Goal: Task Accomplishment & Management: Use online tool/utility

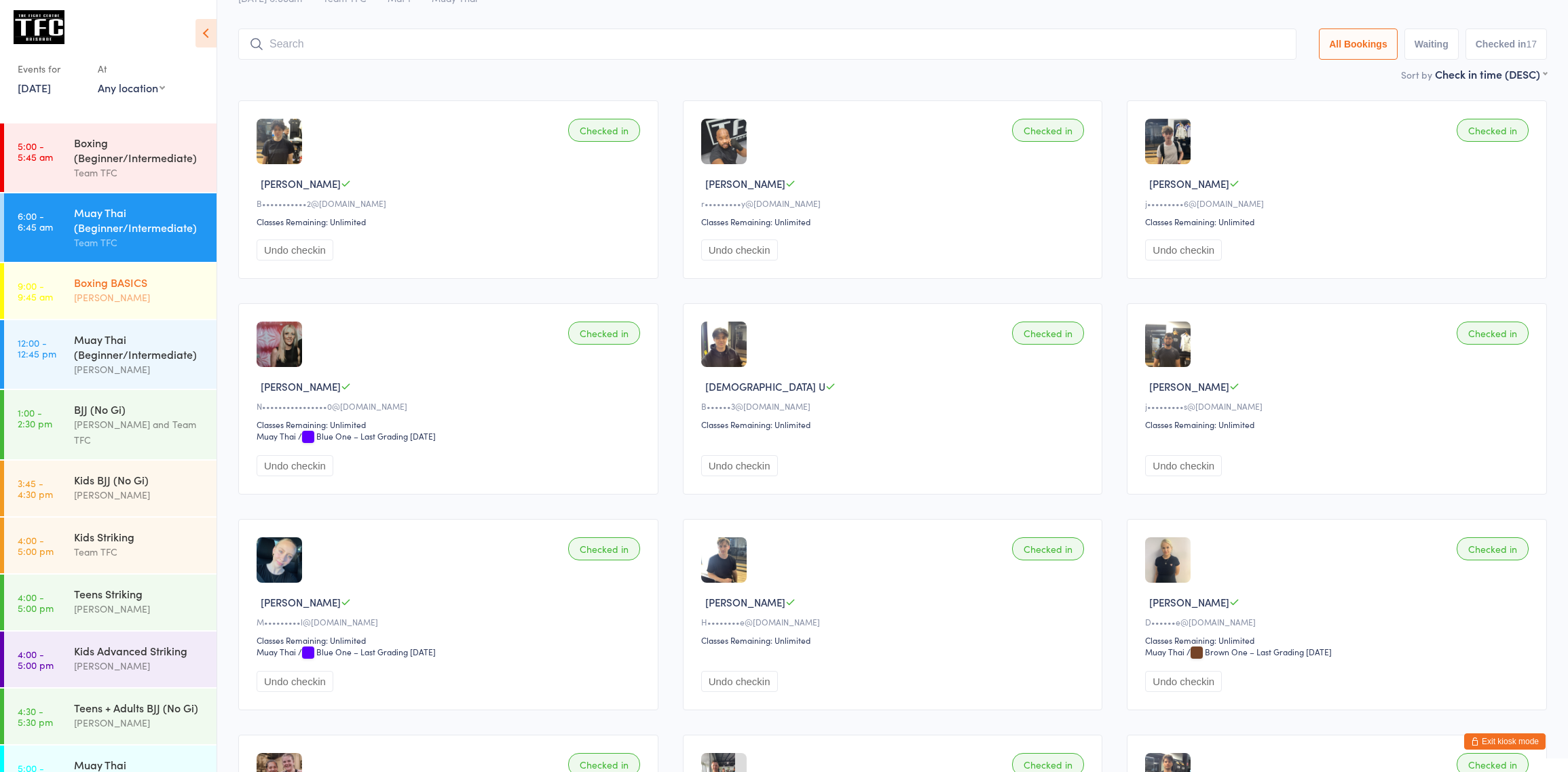
click at [99, 303] on div "[PERSON_NAME]" at bounding box center [139, 298] width 131 height 16
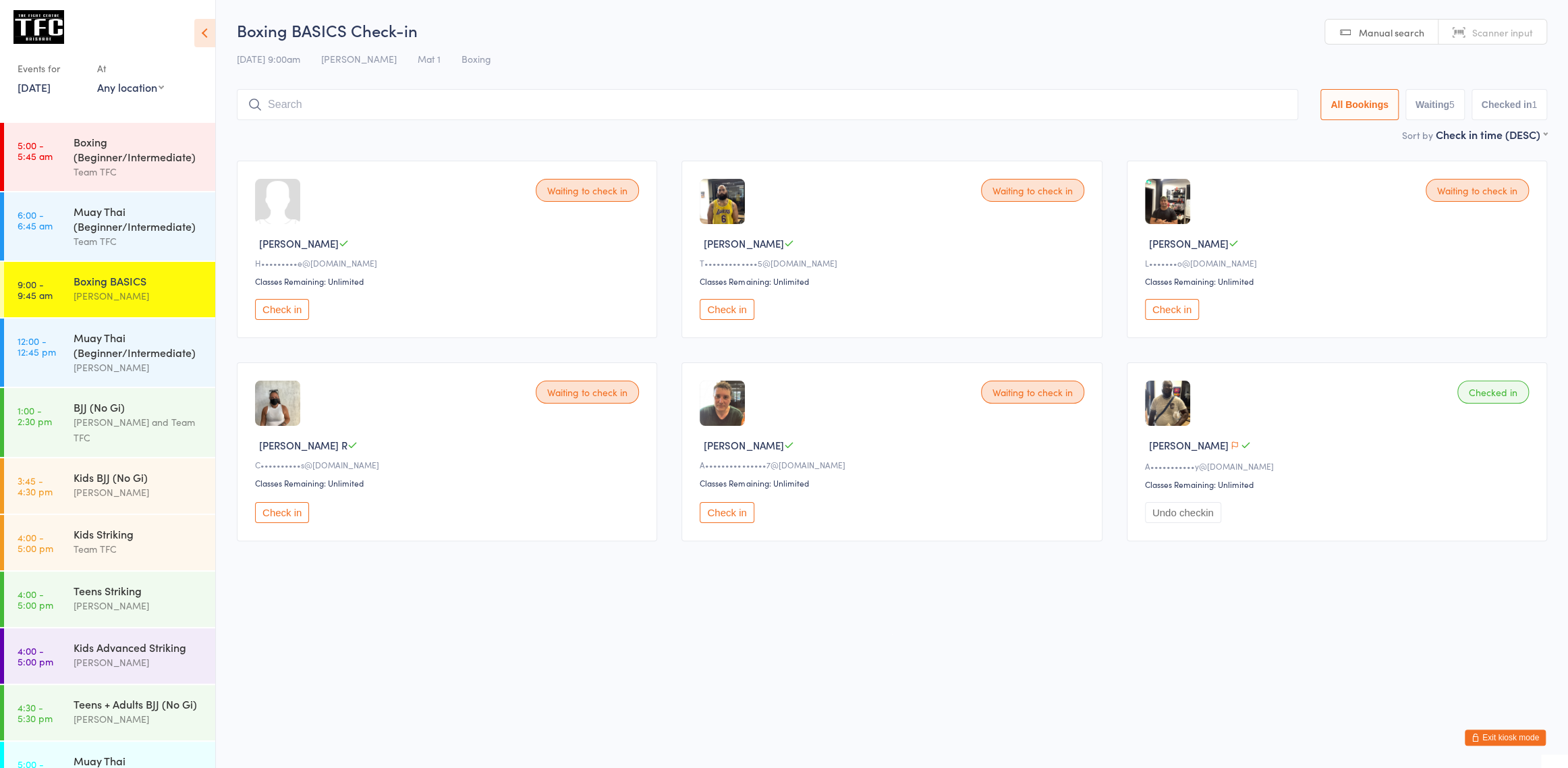
click at [1524, 738] on button "Exit kiosk mode" at bounding box center [1505, 738] width 81 height 16
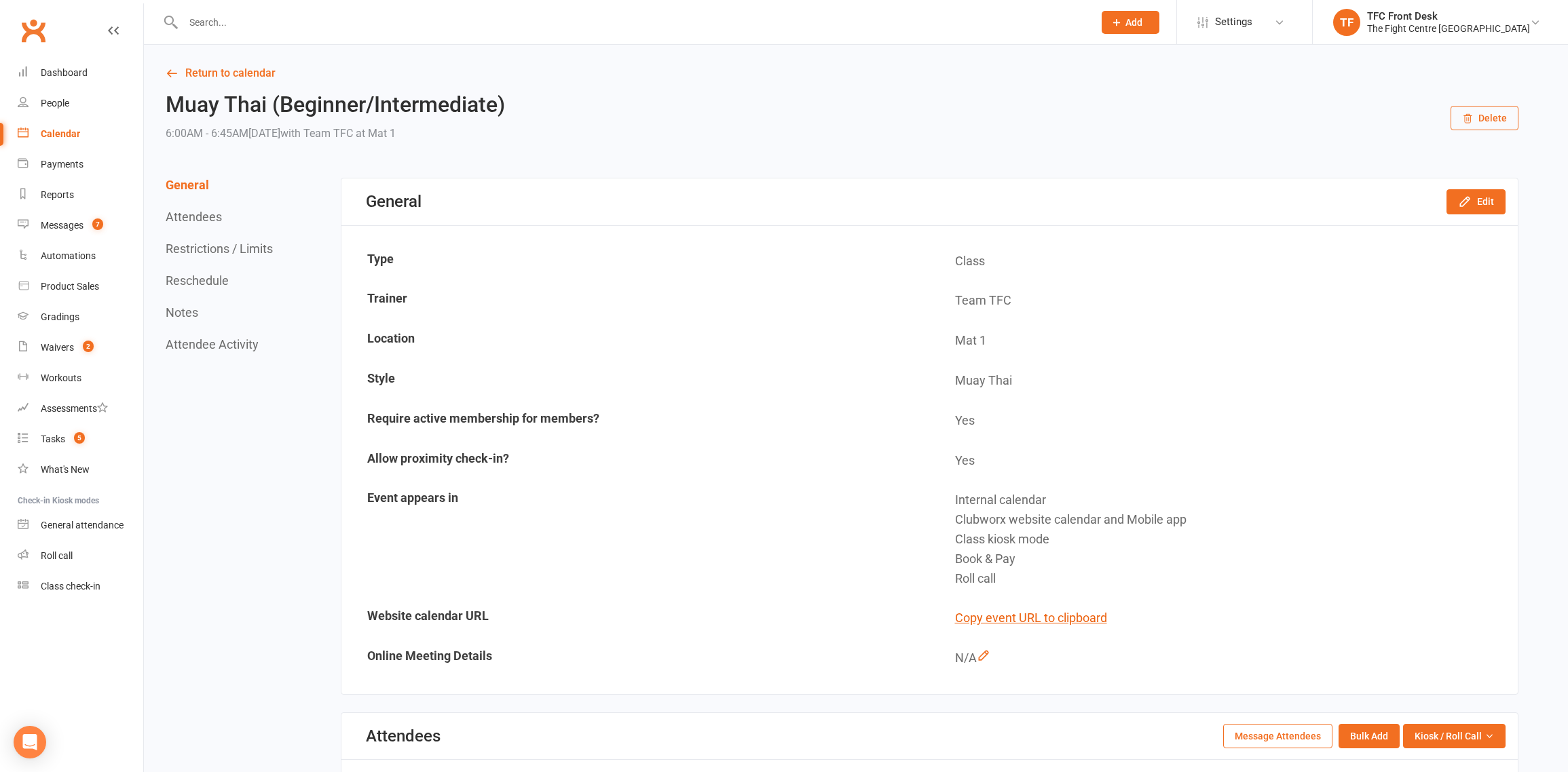
click at [223, 24] on input "text" at bounding box center [631, 22] width 905 height 19
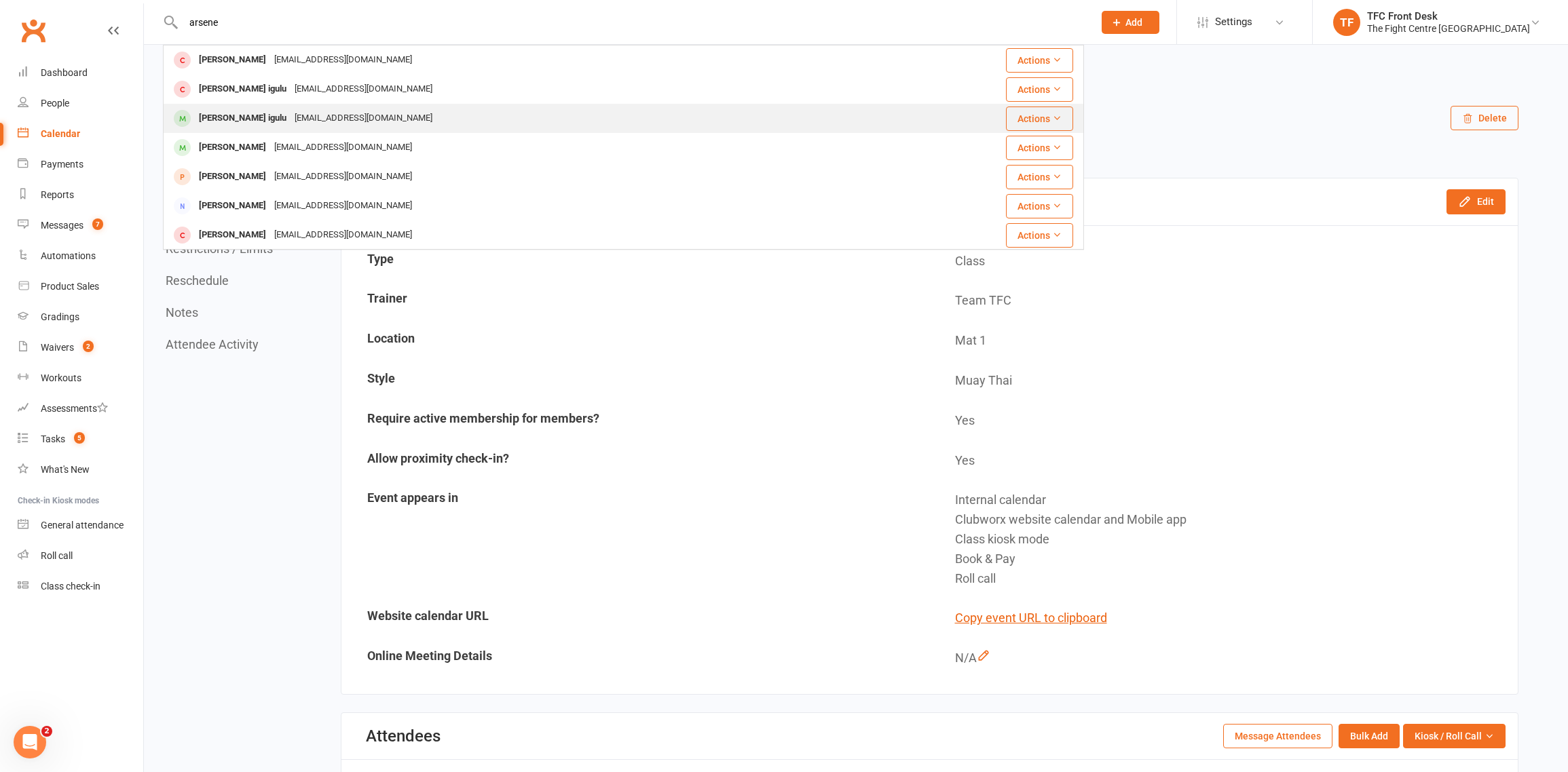
type input "arsene"
click at [354, 118] on div "[EMAIL_ADDRESS][DOMAIN_NAME]" at bounding box center [363, 118] width 146 height 20
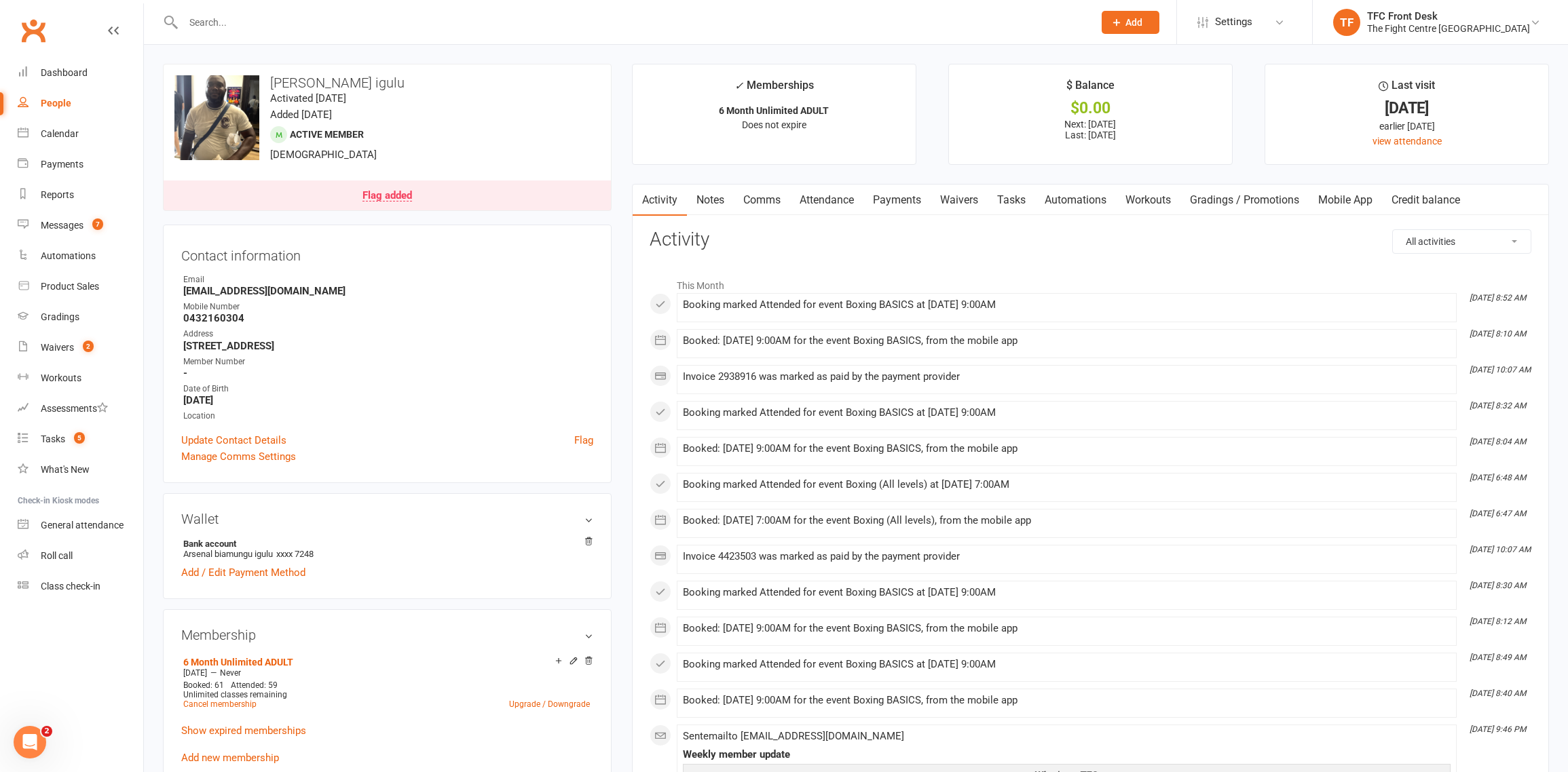
click at [922, 199] on link "Payments" at bounding box center [897, 200] width 67 height 31
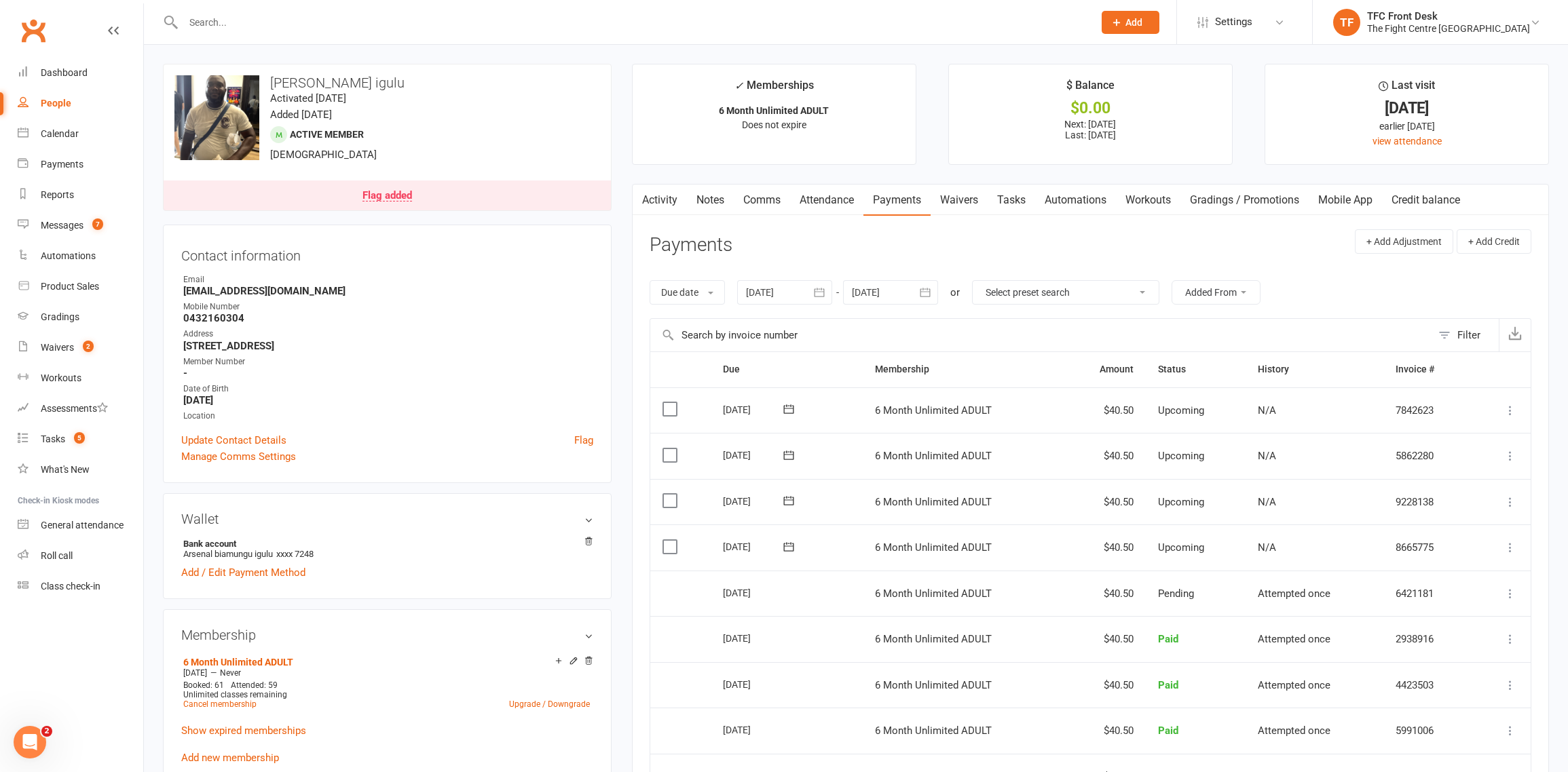
scroll to position [262, 0]
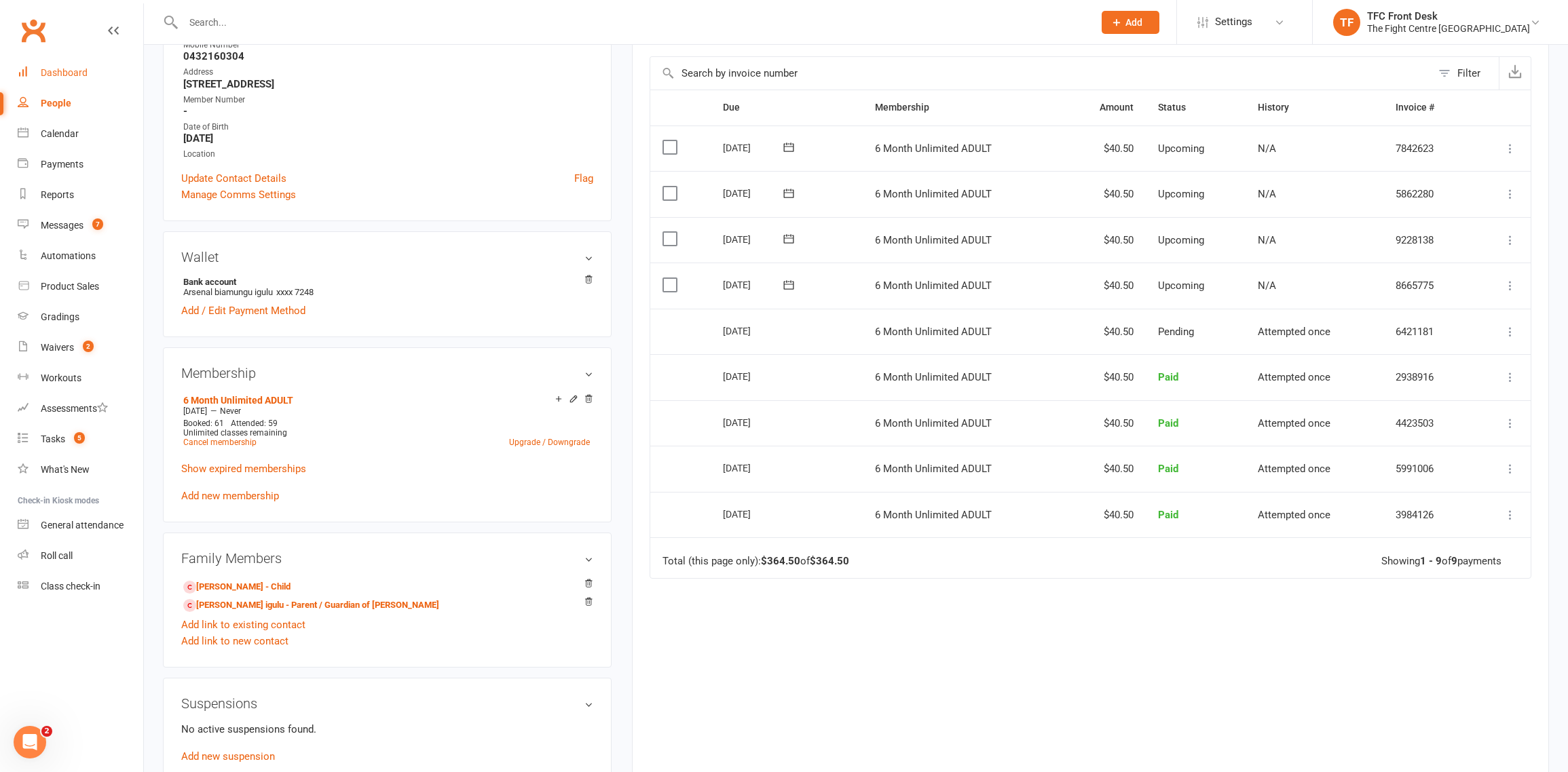
click at [56, 68] on div "Dashboard" at bounding box center [64, 72] width 47 height 11
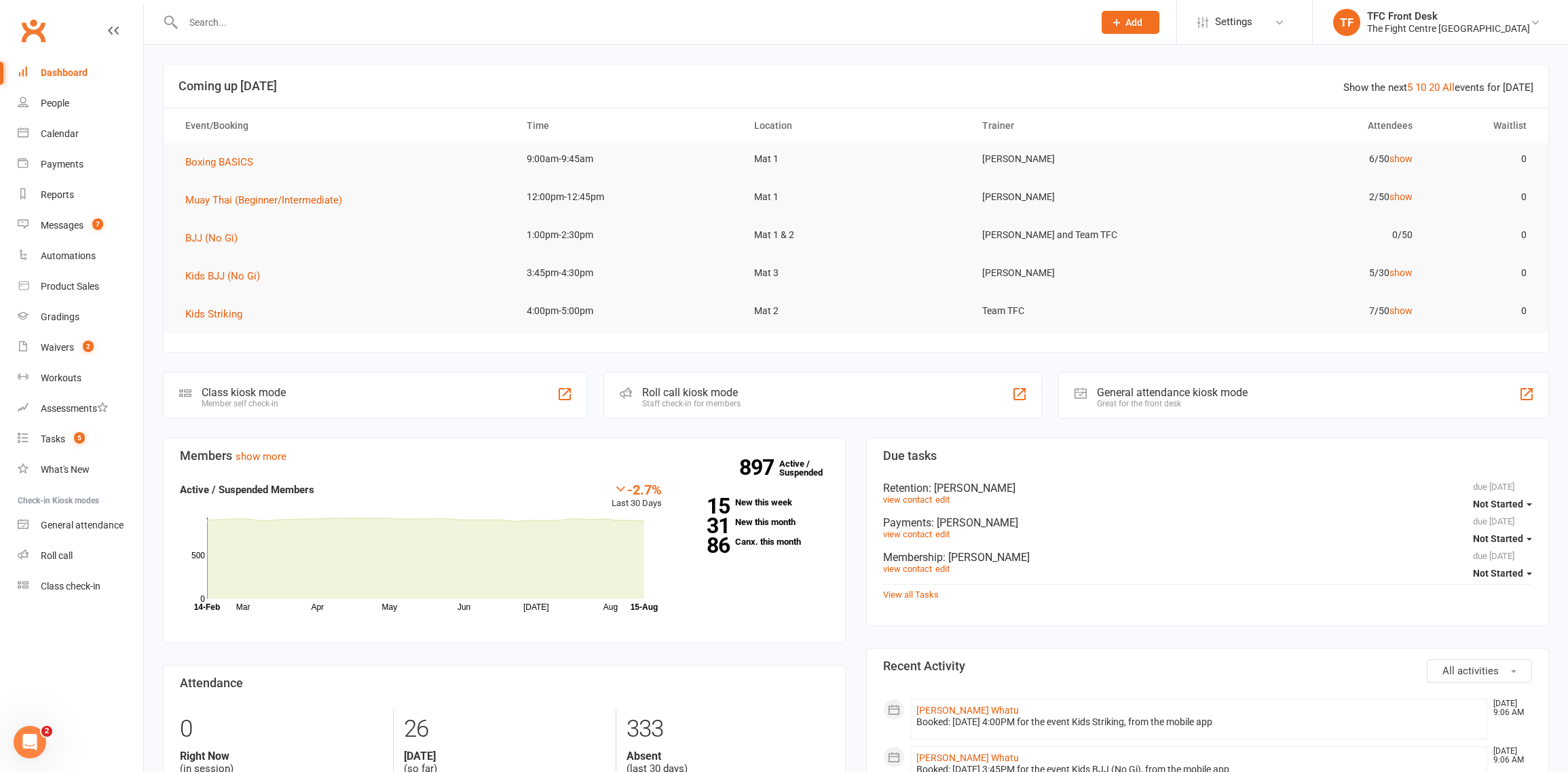
click at [728, 399] on div "Staff check-in for members" at bounding box center [691, 404] width 99 height 10
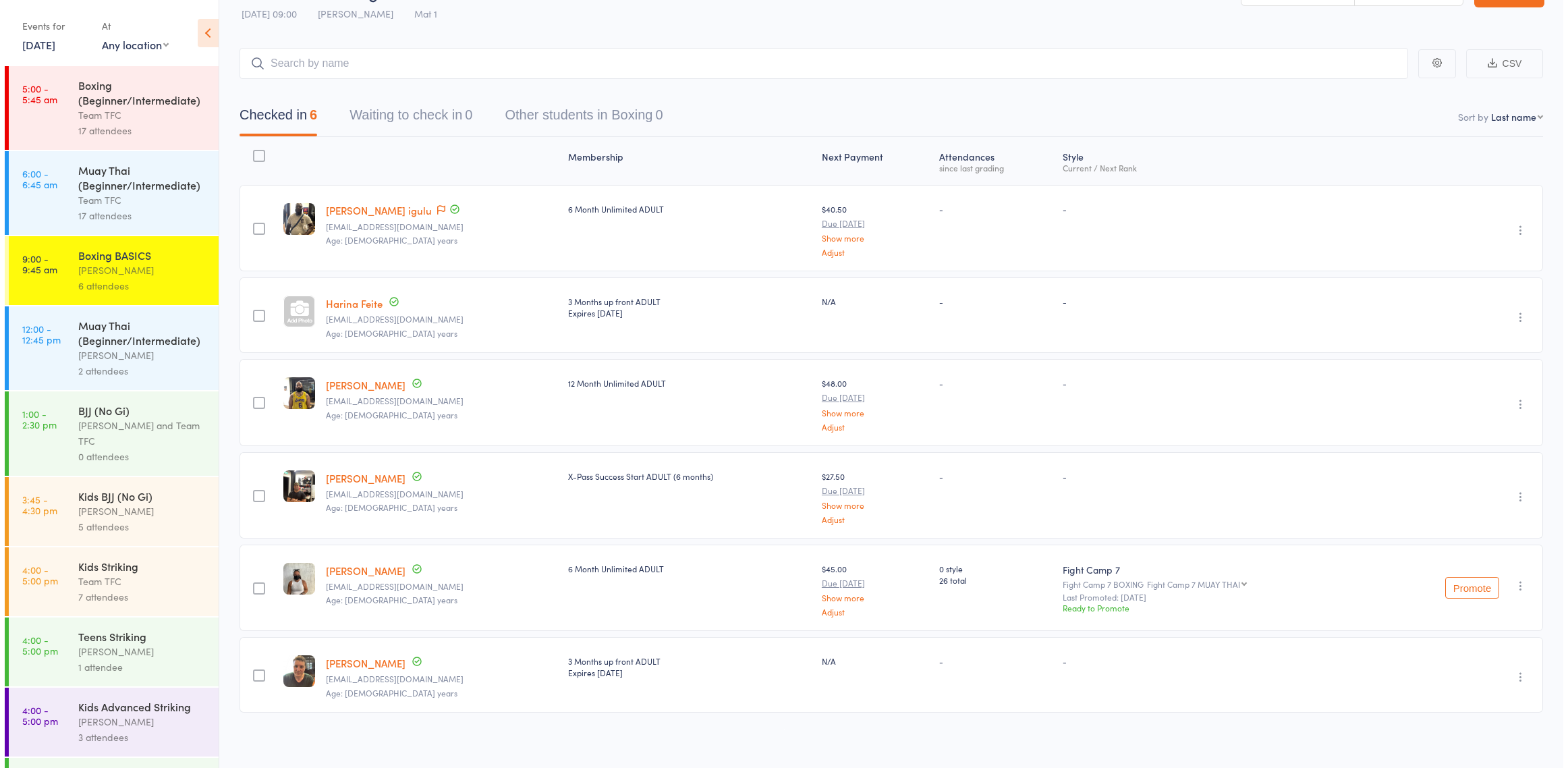
scroll to position [36, 0]
click at [381, 64] on input "search" at bounding box center [819, 66] width 1169 height 31
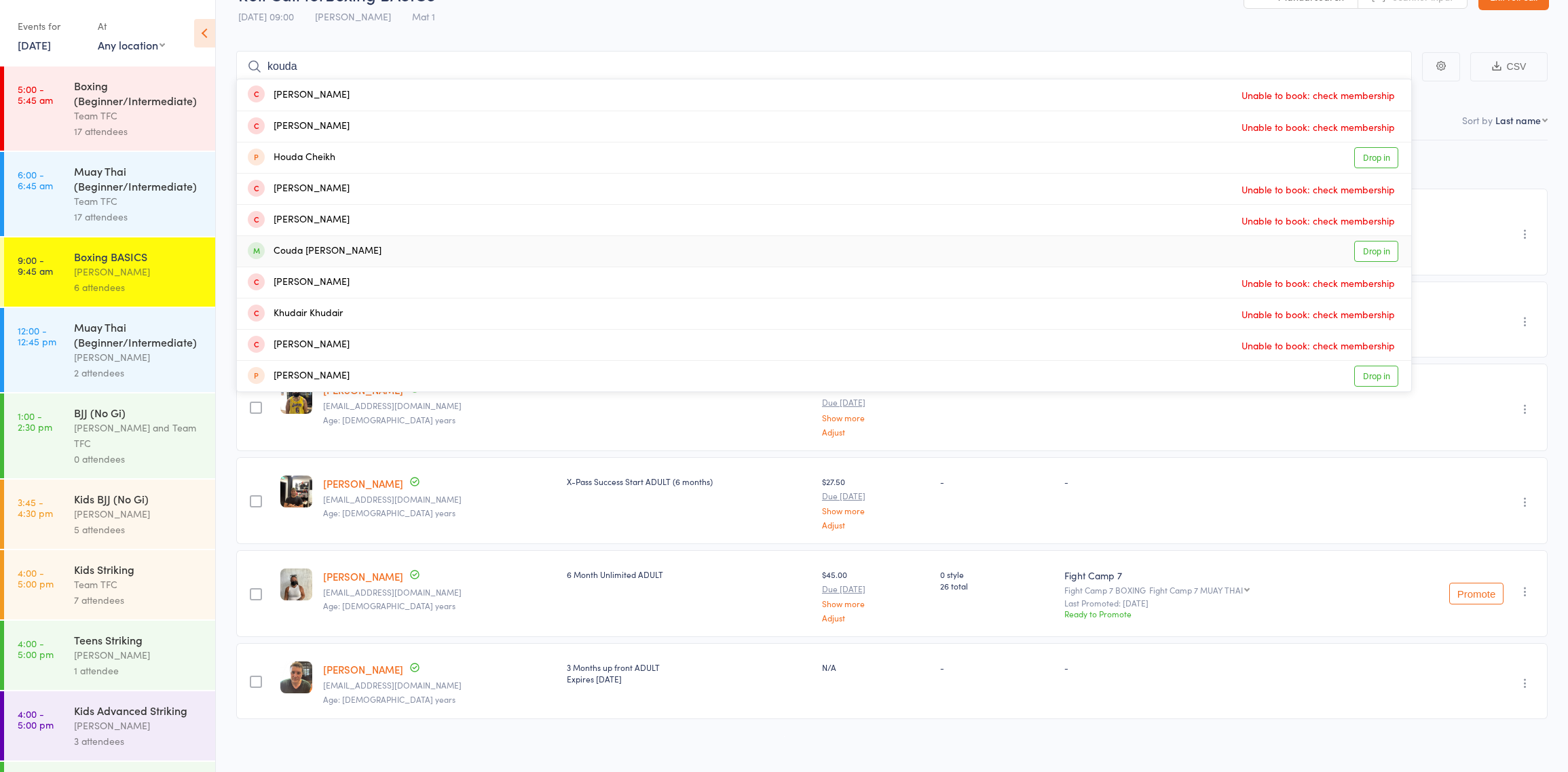
type input "kouda"
click at [351, 250] on div "Couda [PERSON_NAME] Drop in" at bounding box center [824, 251] width 1174 height 31
